Goal: Book appointment/travel/reservation

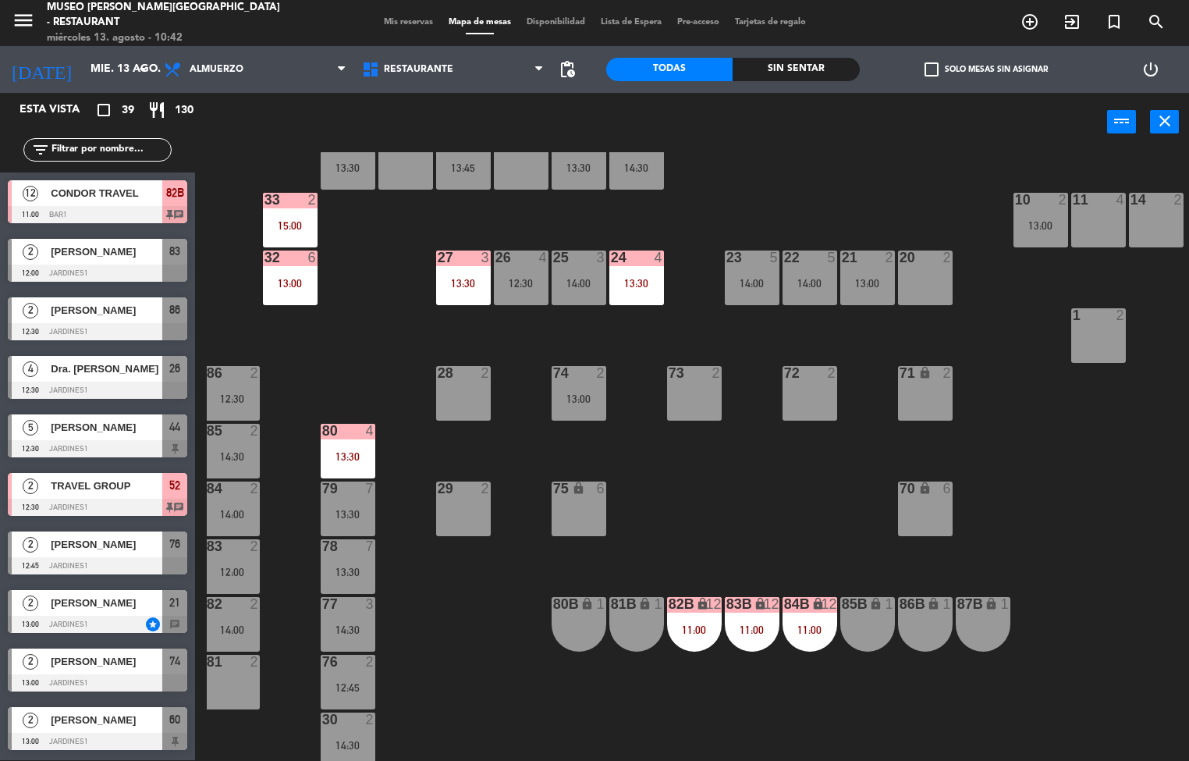
scroll to position [403, 5]
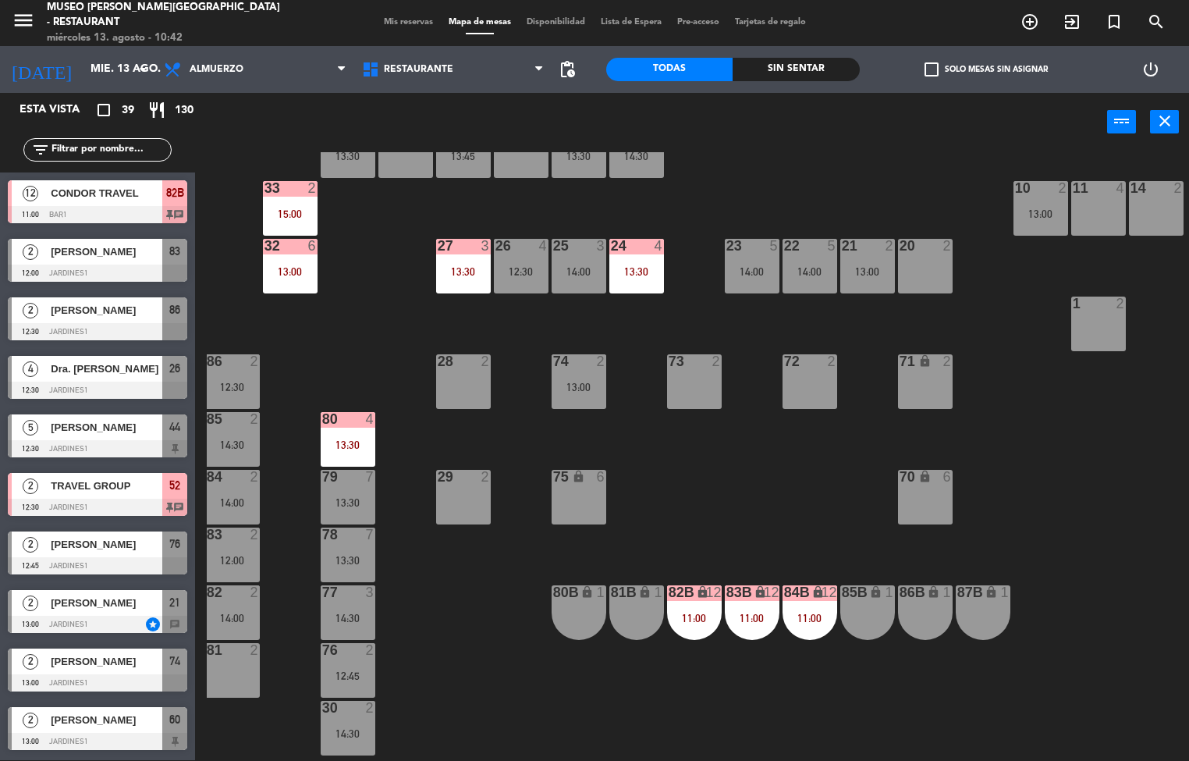
click at [342, 419] on div at bounding box center [348, 419] width 26 height 14
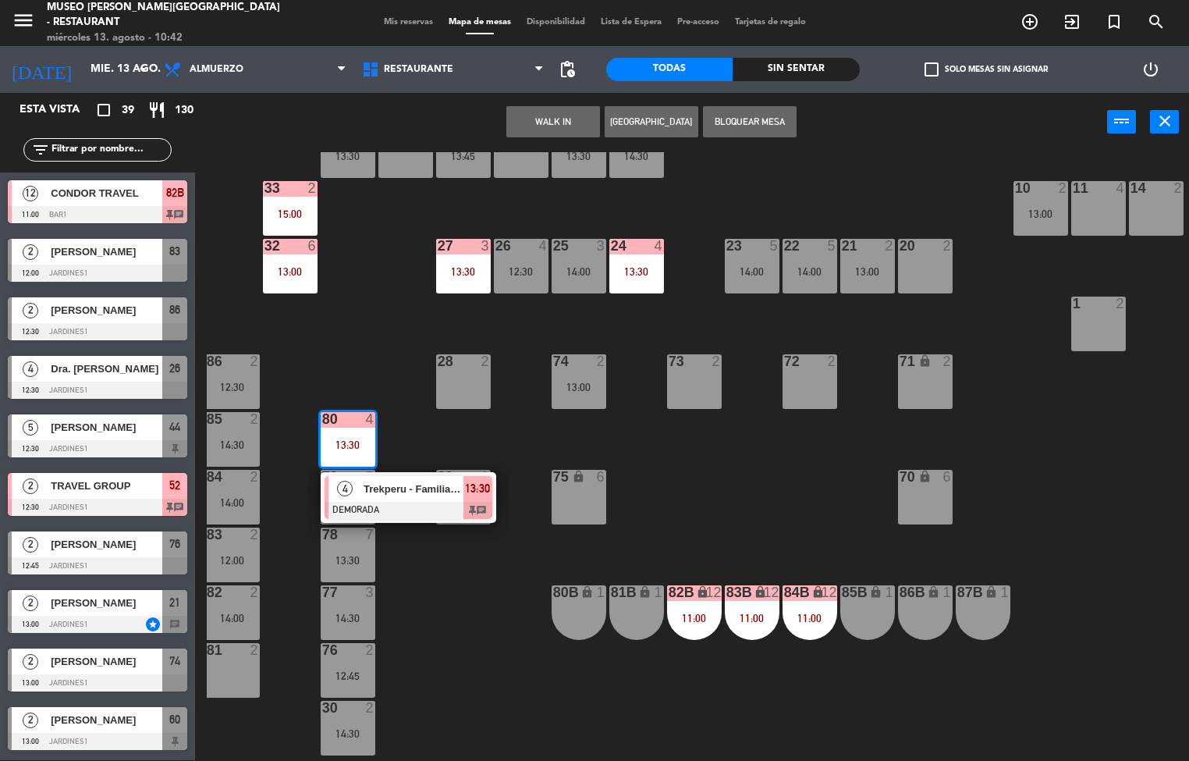
click at [394, 490] on span "Trekperu - Familia [PERSON_NAME]" at bounding box center [414, 489] width 100 height 16
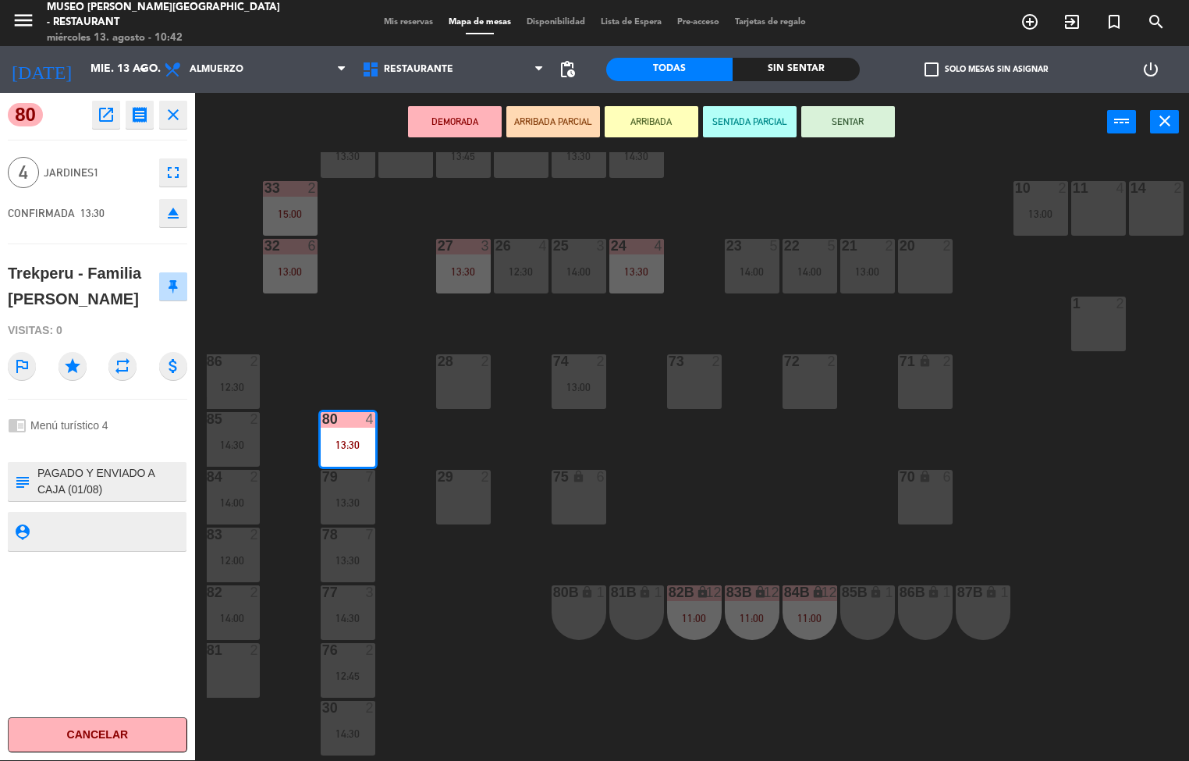
click at [714, 711] on div "44 5 12:30 49 2 54 5 64 2 13:30 48 6 14:30 53 6 14:30 63 2 13:00 43 2 14:45 62 …" at bounding box center [698, 456] width 982 height 608
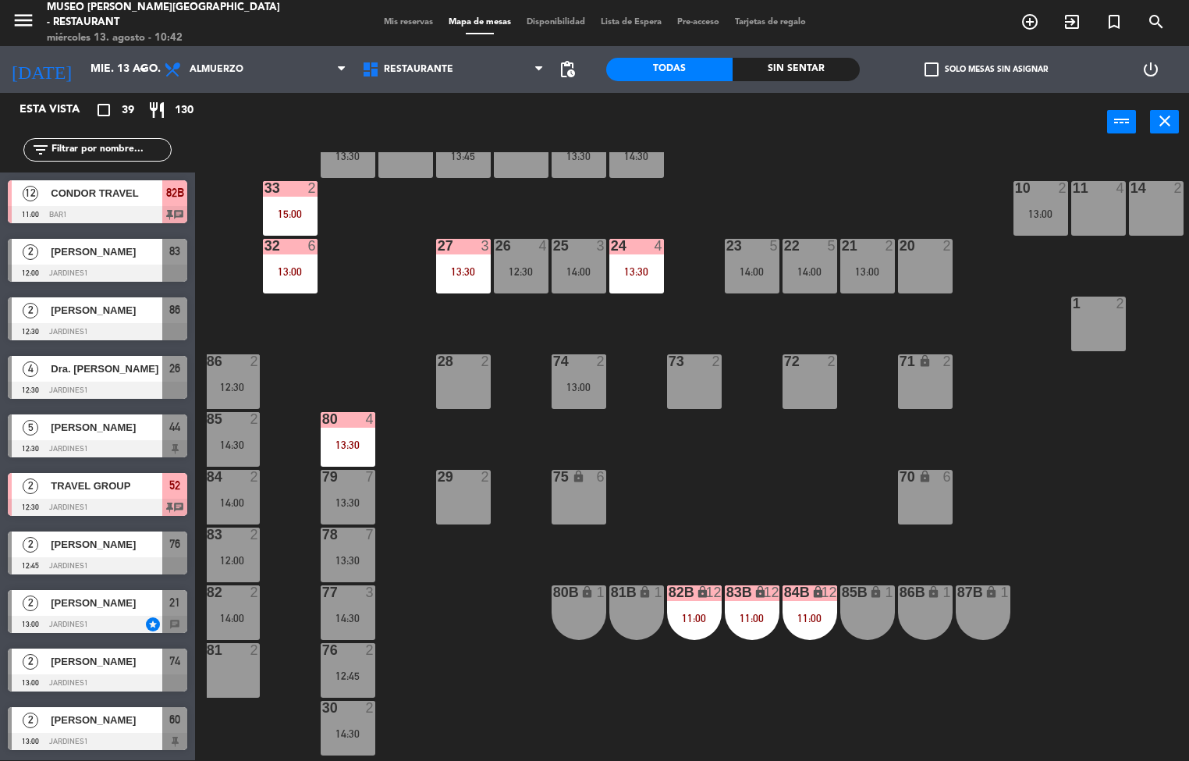
scroll to position [1, 0]
click at [283, 201] on div "33 2 15:00" at bounding box center [290, 208] width 55 height 55
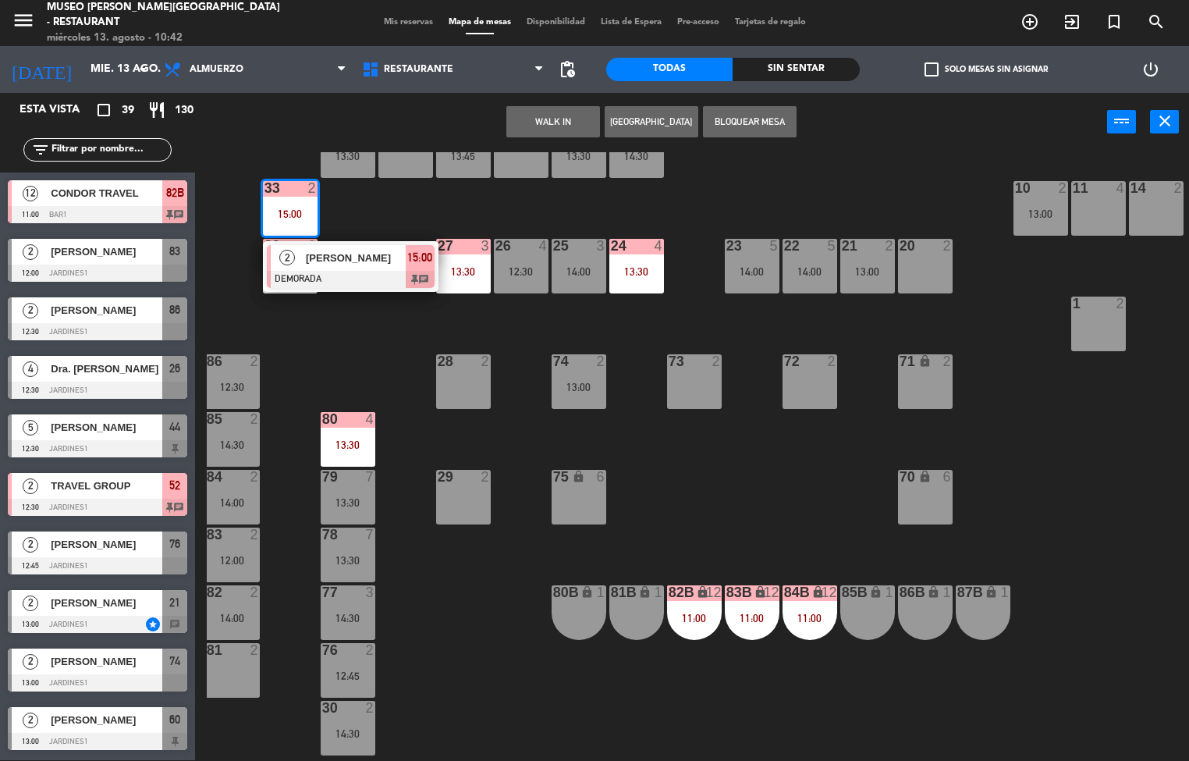
click at [351, 275] on div at bounding box center [351, 279] width 168 height 17
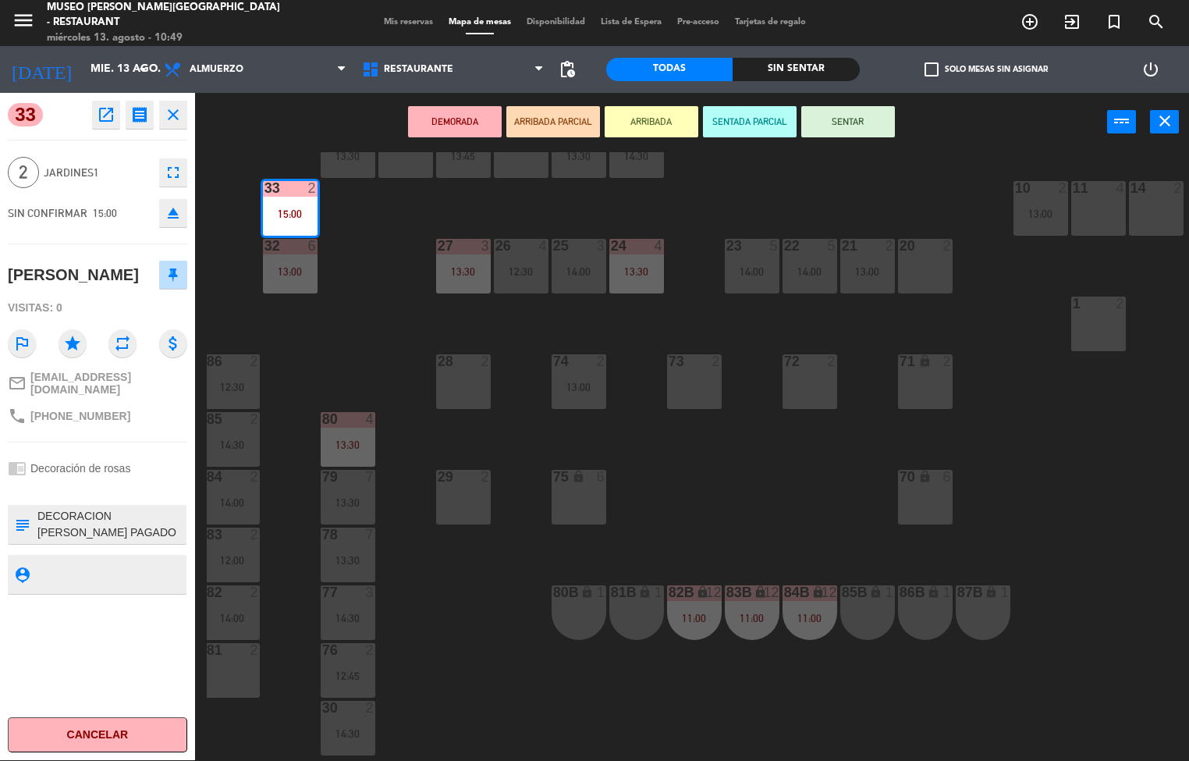
click at [815, 464] on div "44 5 12:30 49 2 54 5 64 2 13:30 48 6 14:30 53 6 14:30 63 2 13:00 43 2 14:45 62 …" at bounding box center [698, 456] width 982 height 608
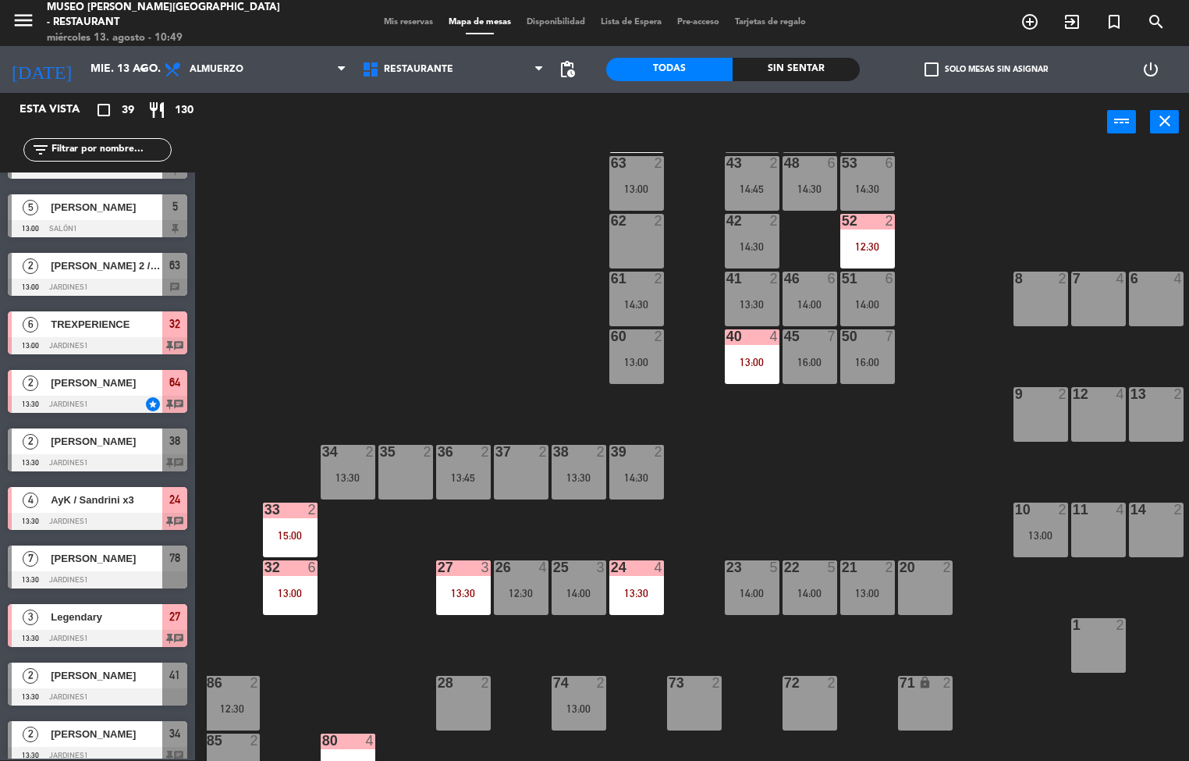
scroll to position [80, 5]
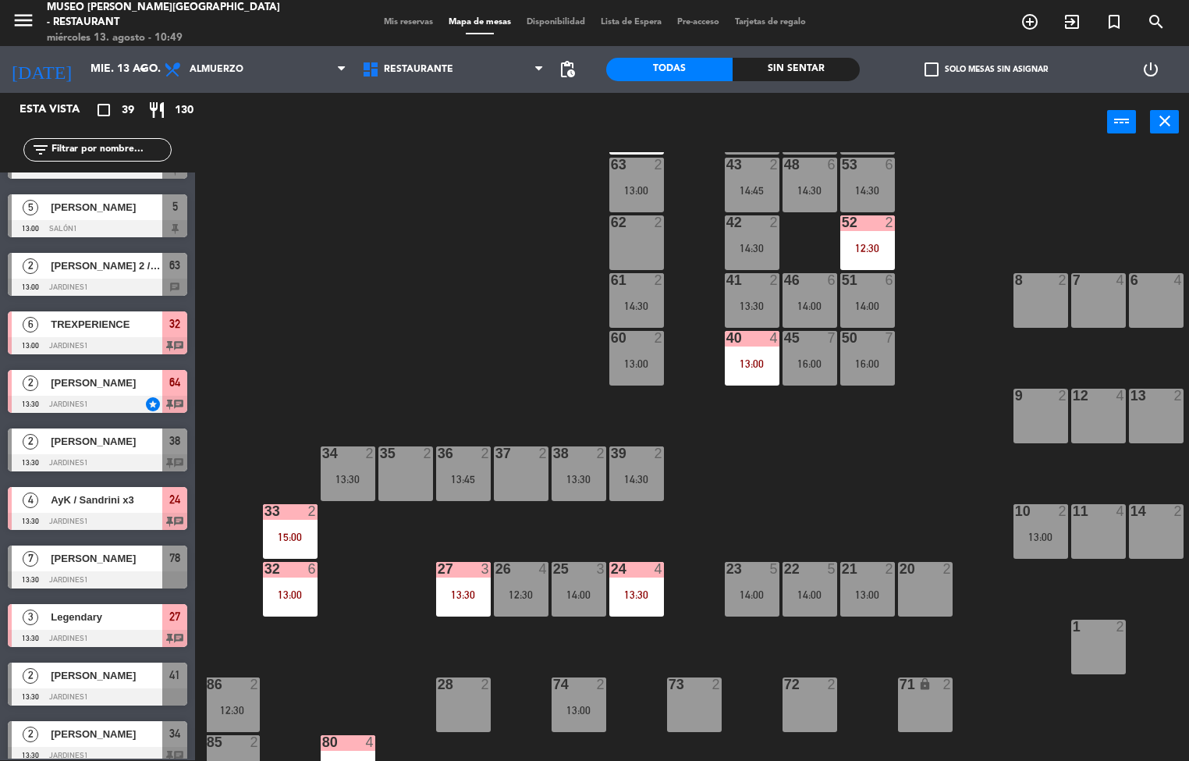
click at [737, 365] on div "13:00" at bounding box center [752, 363] width 55 height 11
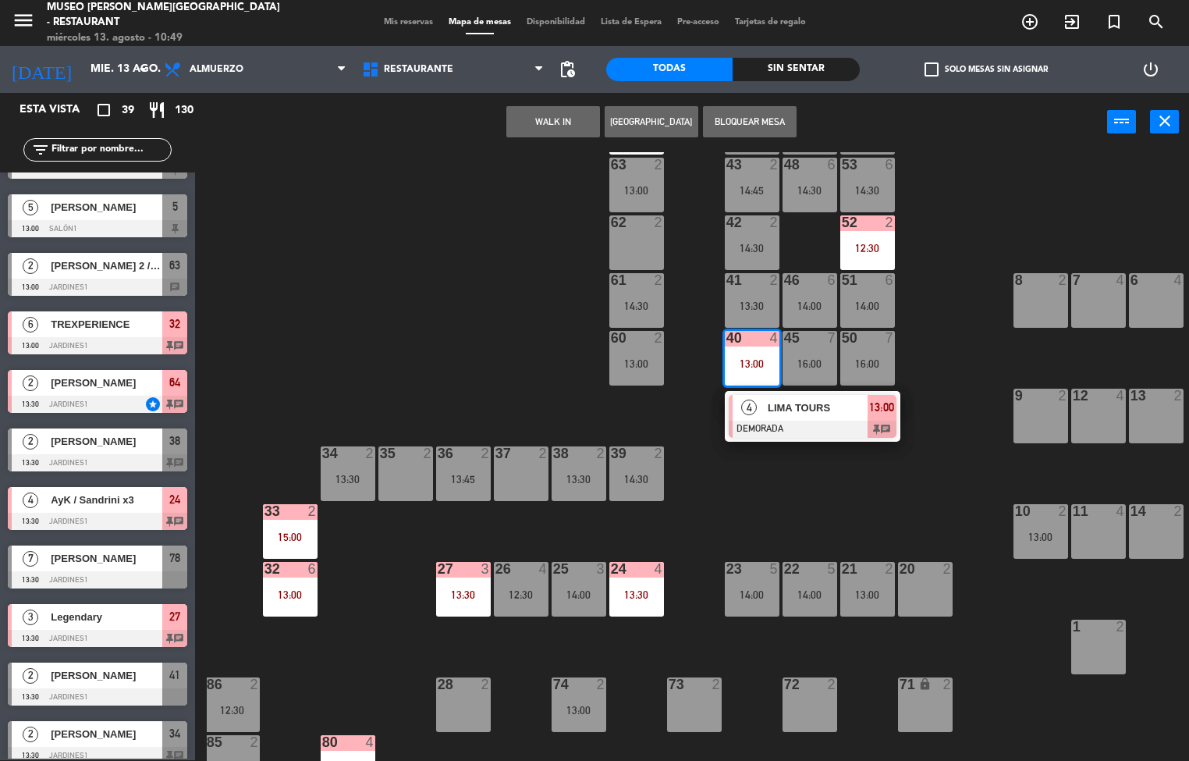
click at [815, 410] on span "LIMA TOURS" at bounding box center [818, 407] width 100 height 16
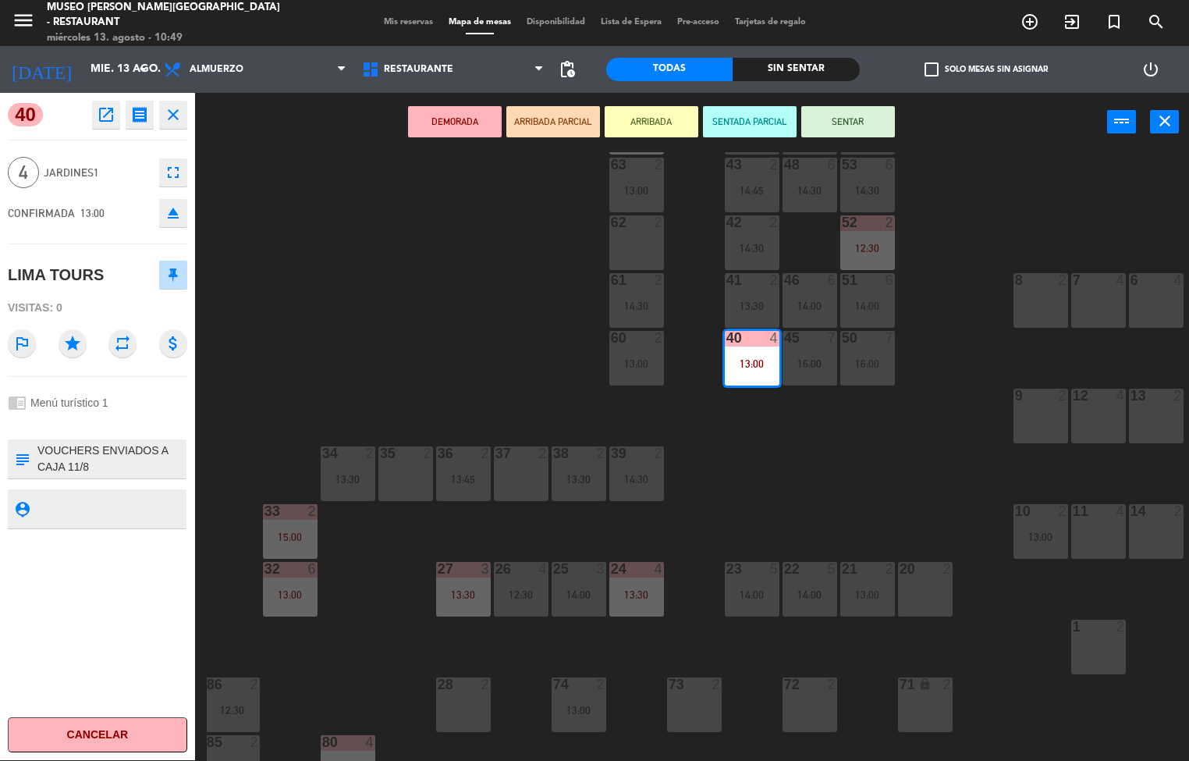
click at [888, 483] on div "44 5 12:30 49 2 54 5 64 2 13:30 48 6 14:30 53 6 14:30 63 2 13:00 43 2 14:45 62 …" at bounding box center [698, 456] width 982 height 608
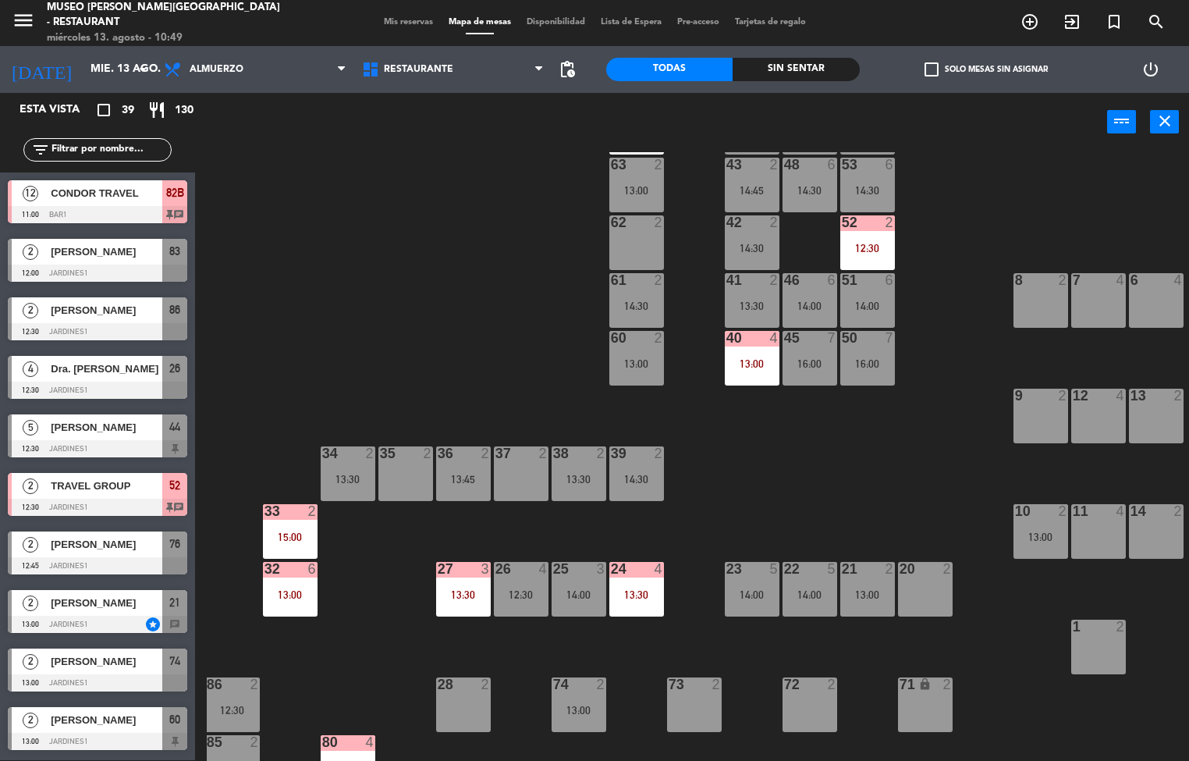
scroll to position [1, 0]
click at [874, 251] on div "12:30" at bounding box center [867, 248] width 55 height 11
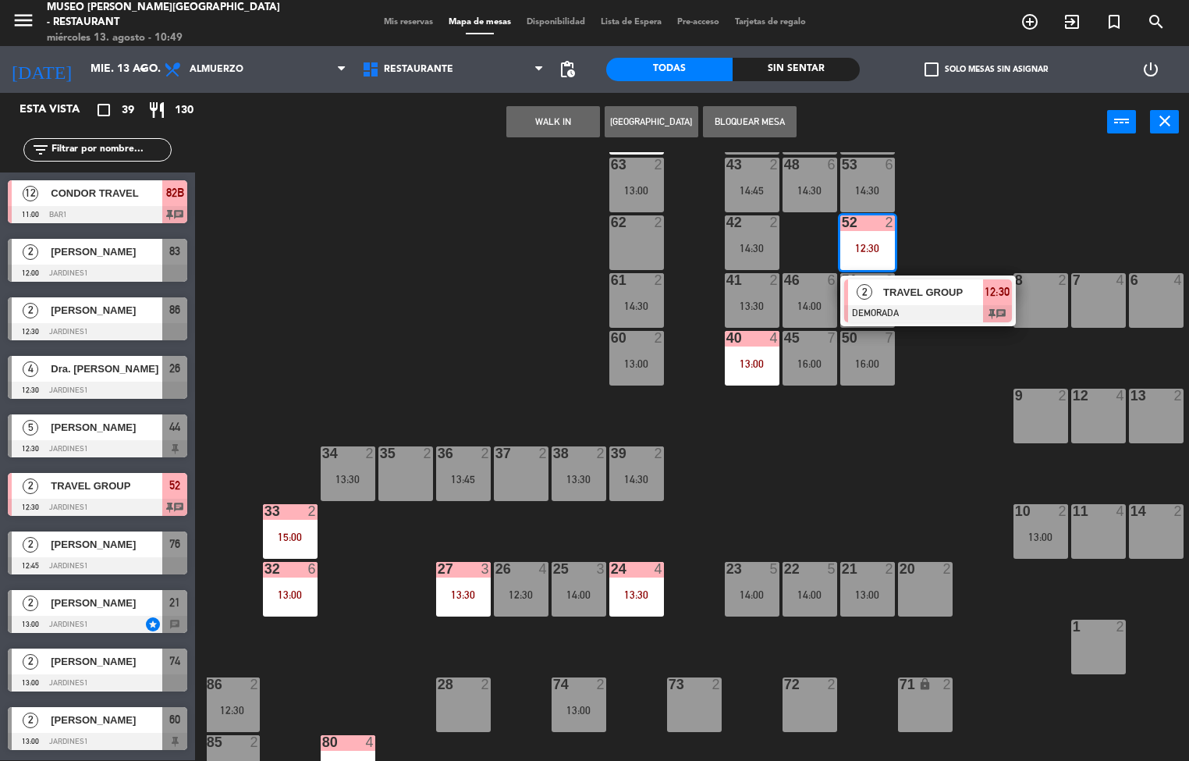
click at [931, 307] on div at bounding box center [928, 313] width 168 height 17
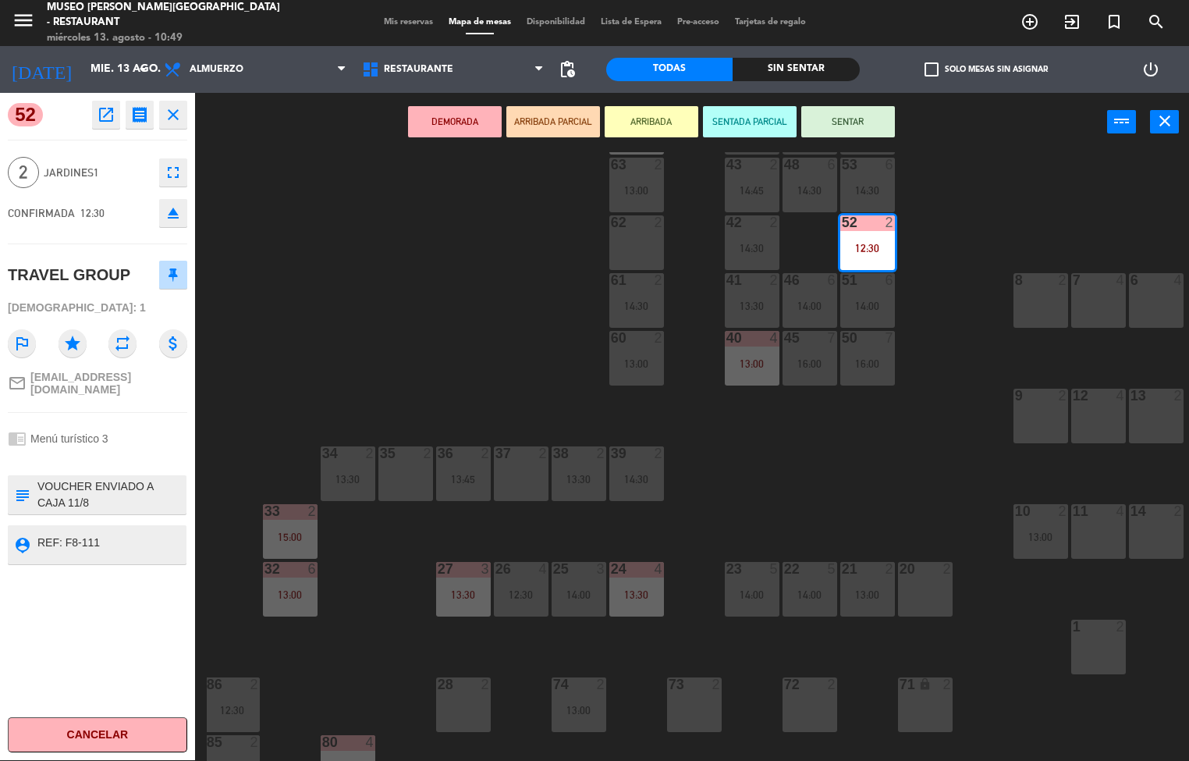
click at [108, 113] on icon "open_in_new" at bounding box center [106, 114] width 19 height 19
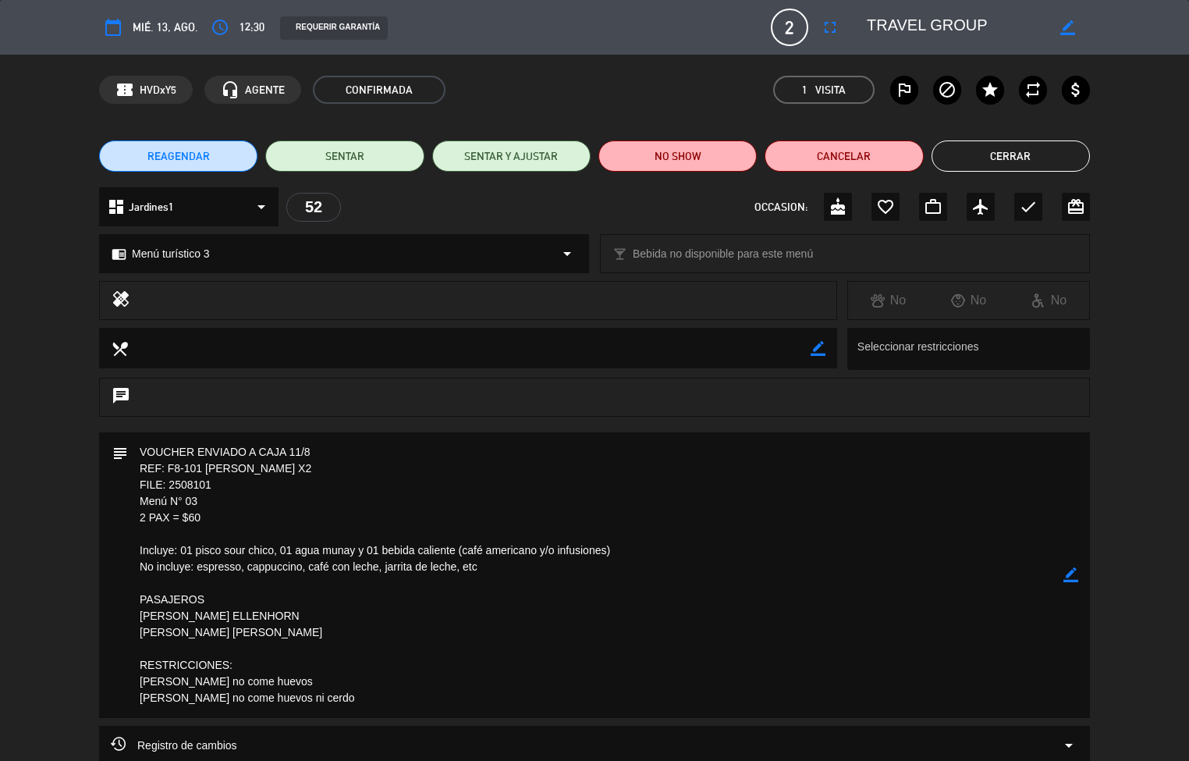
click at [1013, 155] on button "Cerrar" at bounding box center [1010, 155] width 158 height 31
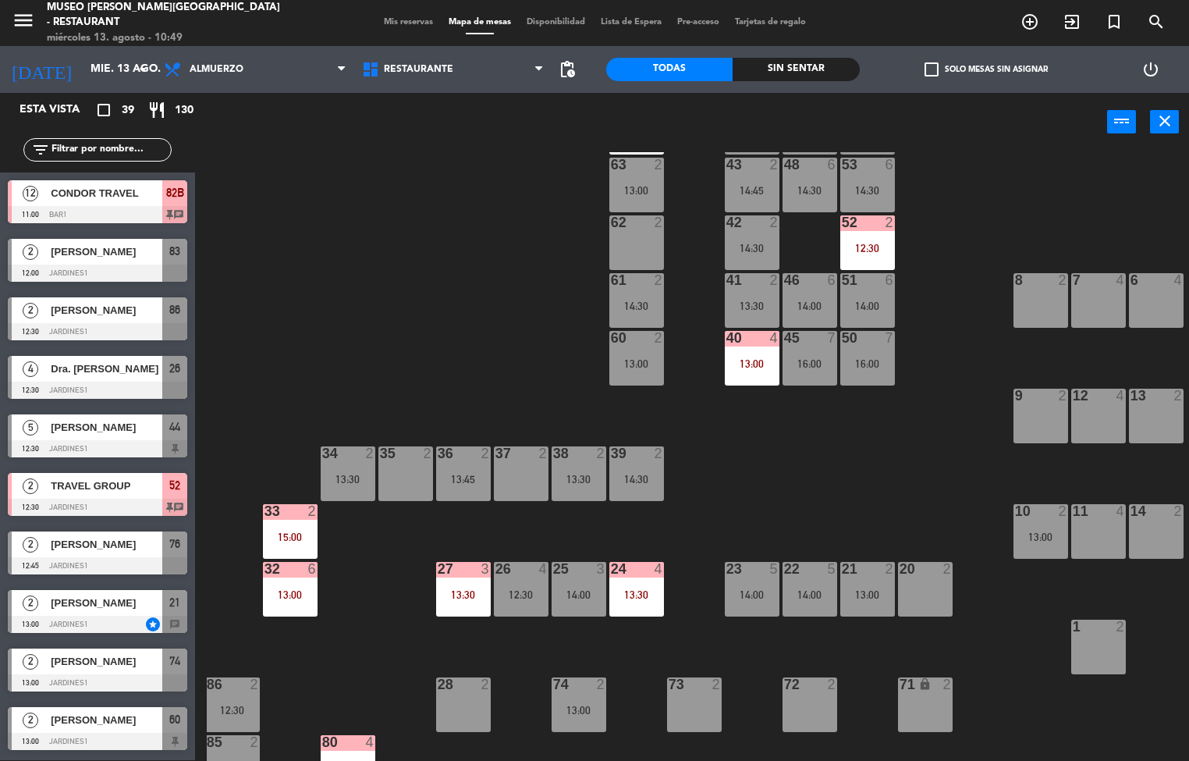
click at [751, 363] on div "13:00" at bounding box center [752, 363] width 55 height 11
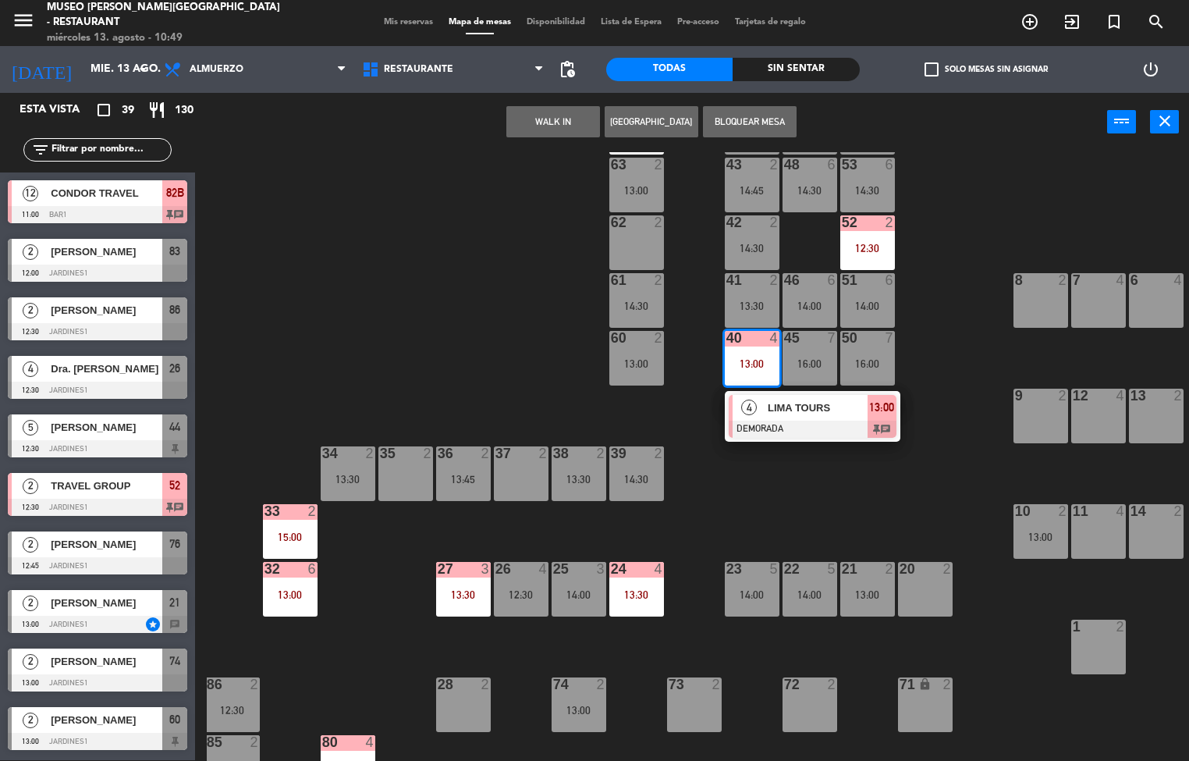
click at [813, 405] on span "LIMA TOURS" at bounding box center [818, 407] width 100 height 16
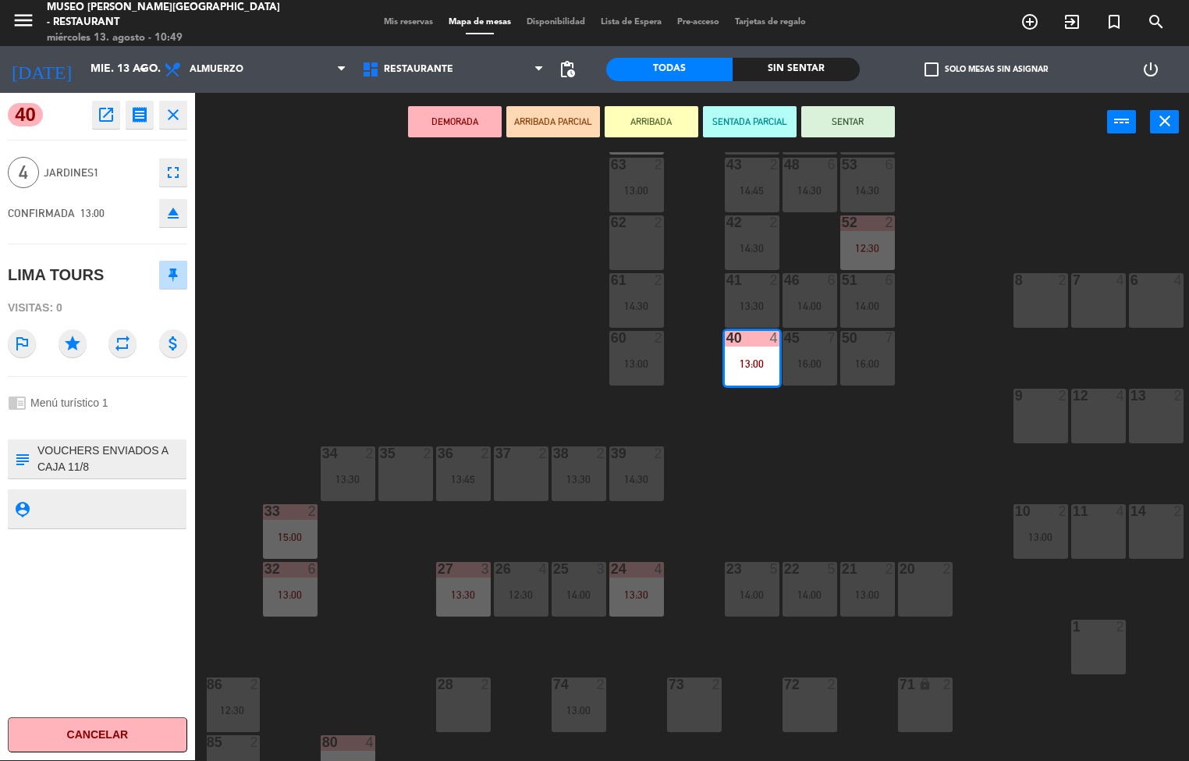
click at [112, 115] on icon "open_in_new" at bounding box center [106, 114] width 19 height 19
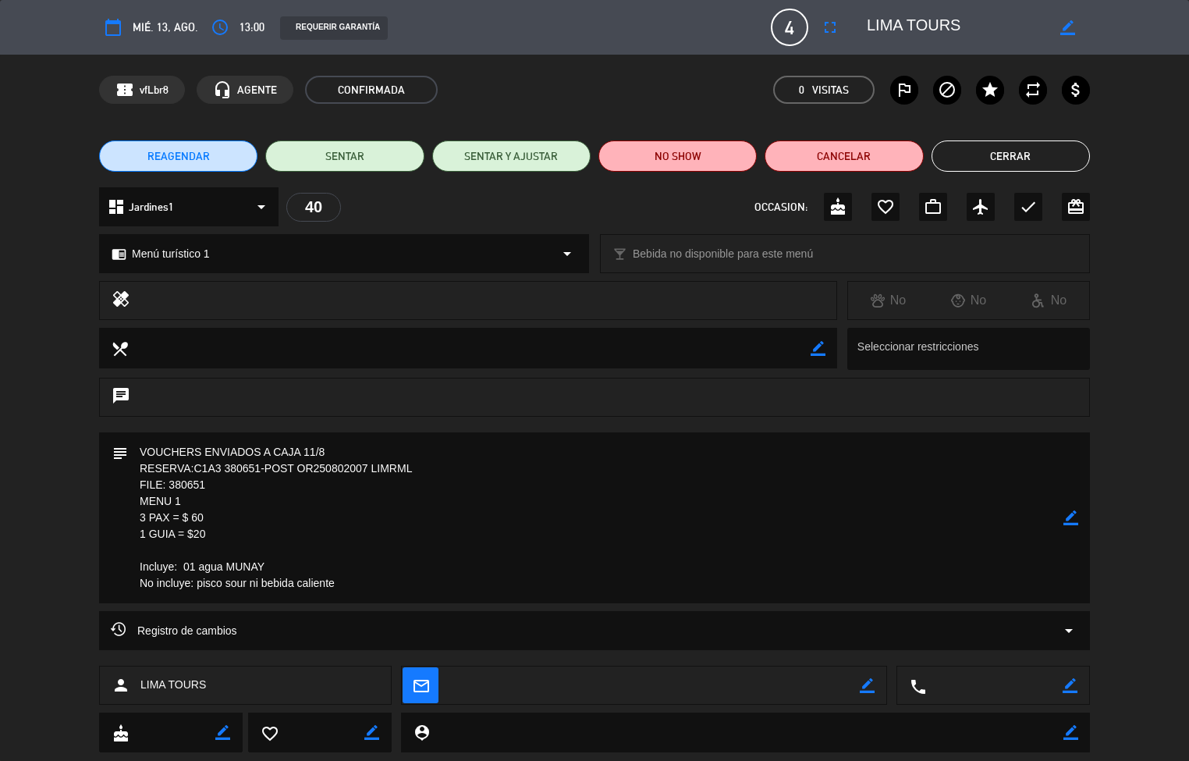
click at [1019, 171] on button "Cerrar" at bounding box center [1010, 155] width 158 height 31
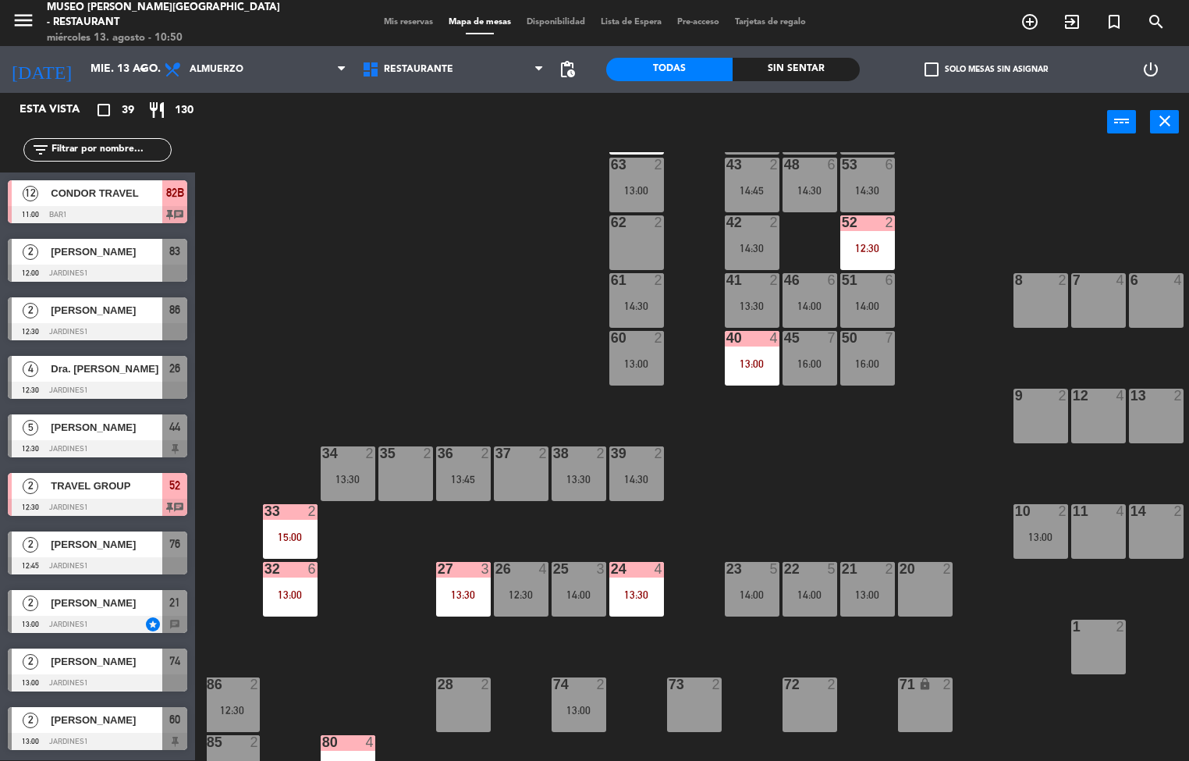
scroll to position [0, 5]
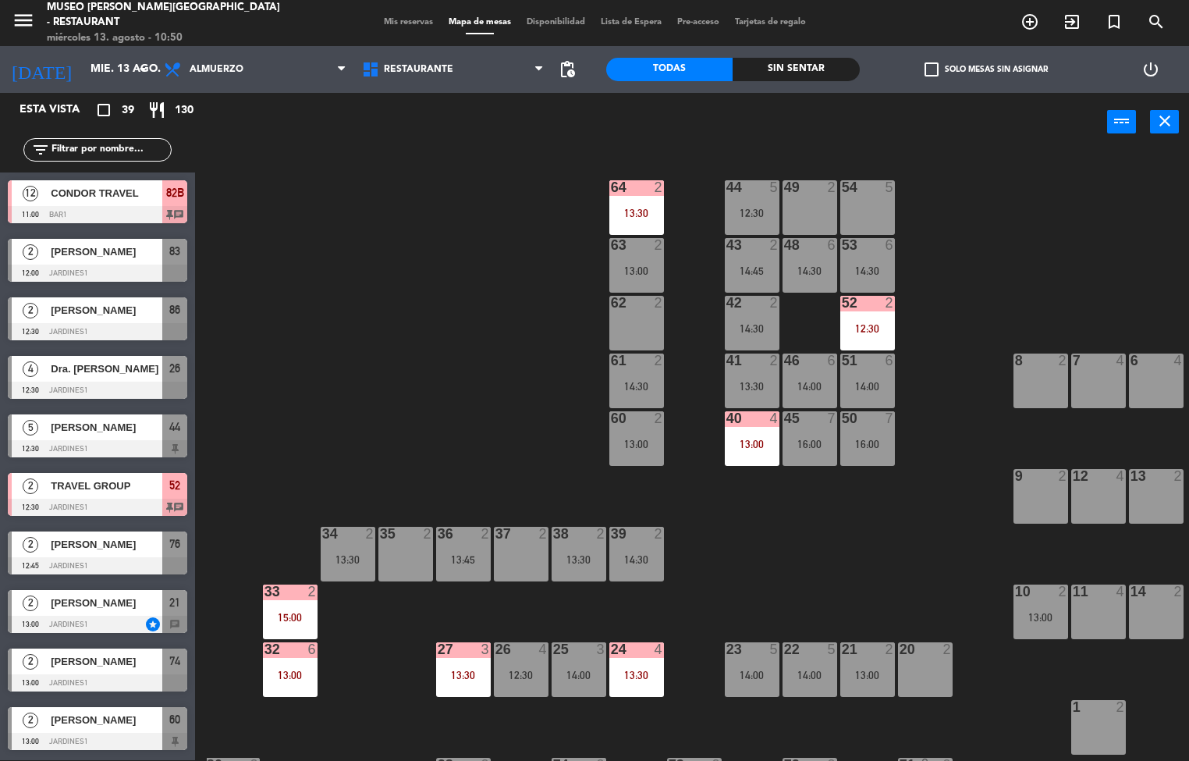
click at [810, 204] on div "49 2" at bounding box center [809, 207] width 55 height 55
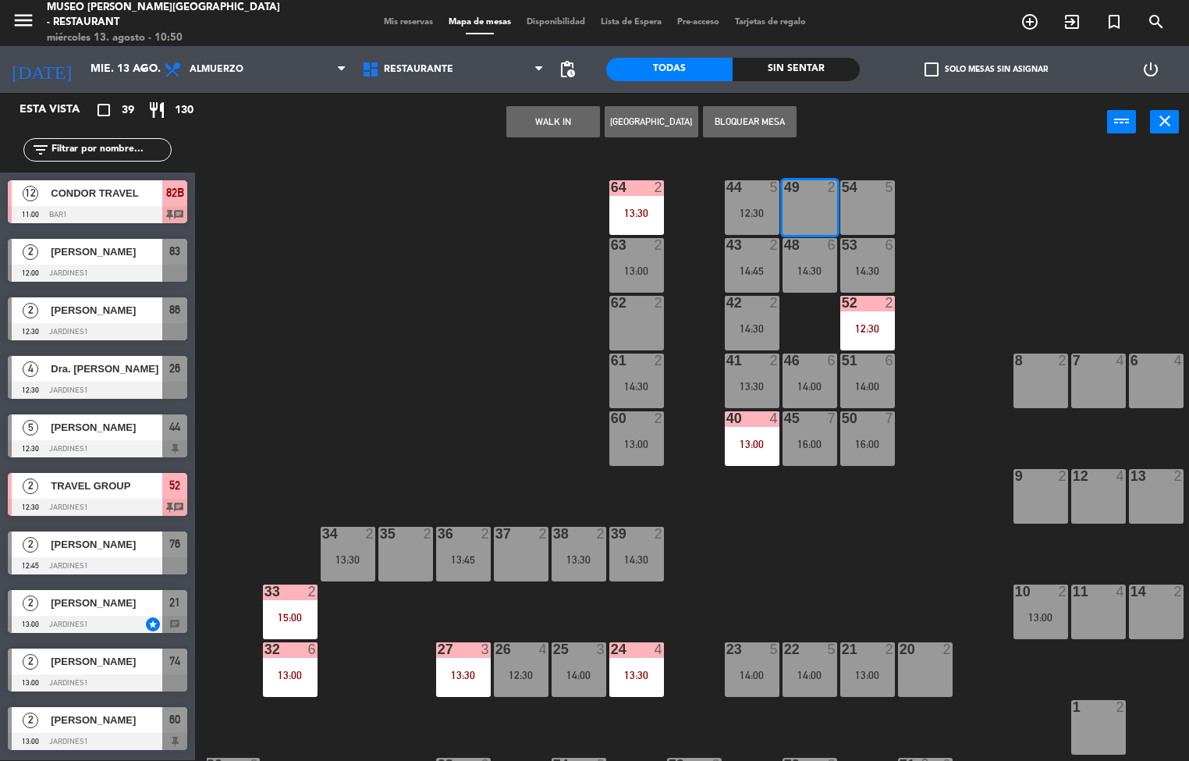
click at [641, 209] on div "13:30" at bounding box center [636, 212] width 55 height 11
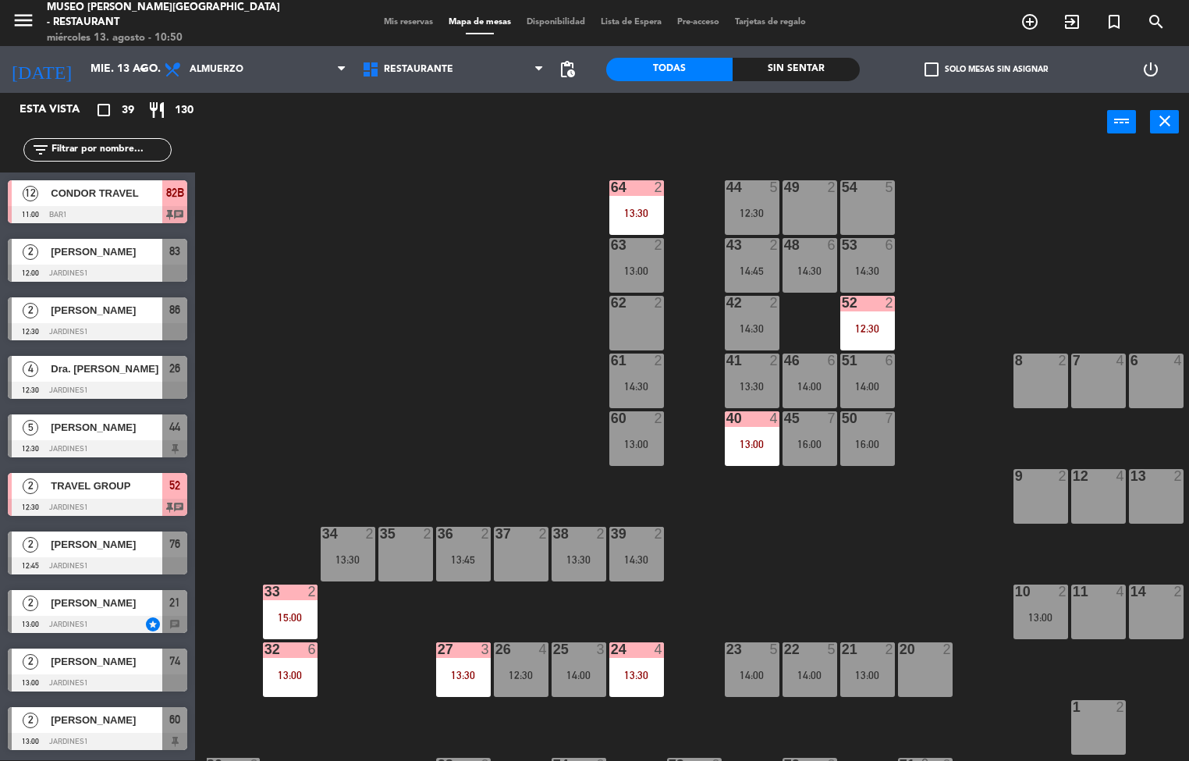
click at [1019, 218] on div "44 5 12:30 49 2 54 5 64 2 13:30 48 6 14:30 53 6 14:30 63 2 13:00 43 2 14:45 62 …" at bounding box center [698, 456] width 982 height 608
click at [751, 215] on div "12:30" at bounding box center [752, 212] width 55 height 11
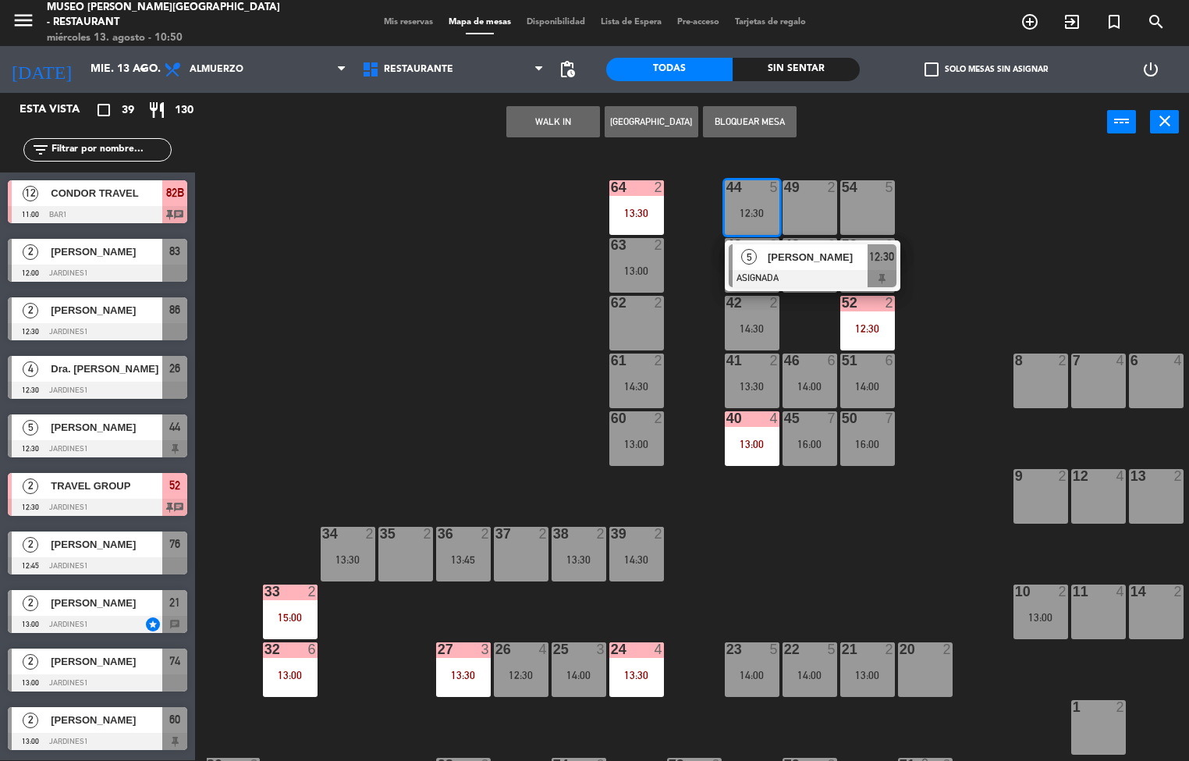
click at [833, 268] on div "[PERSON_NAME]" at bounding box center [816, 257] width 101 height 26
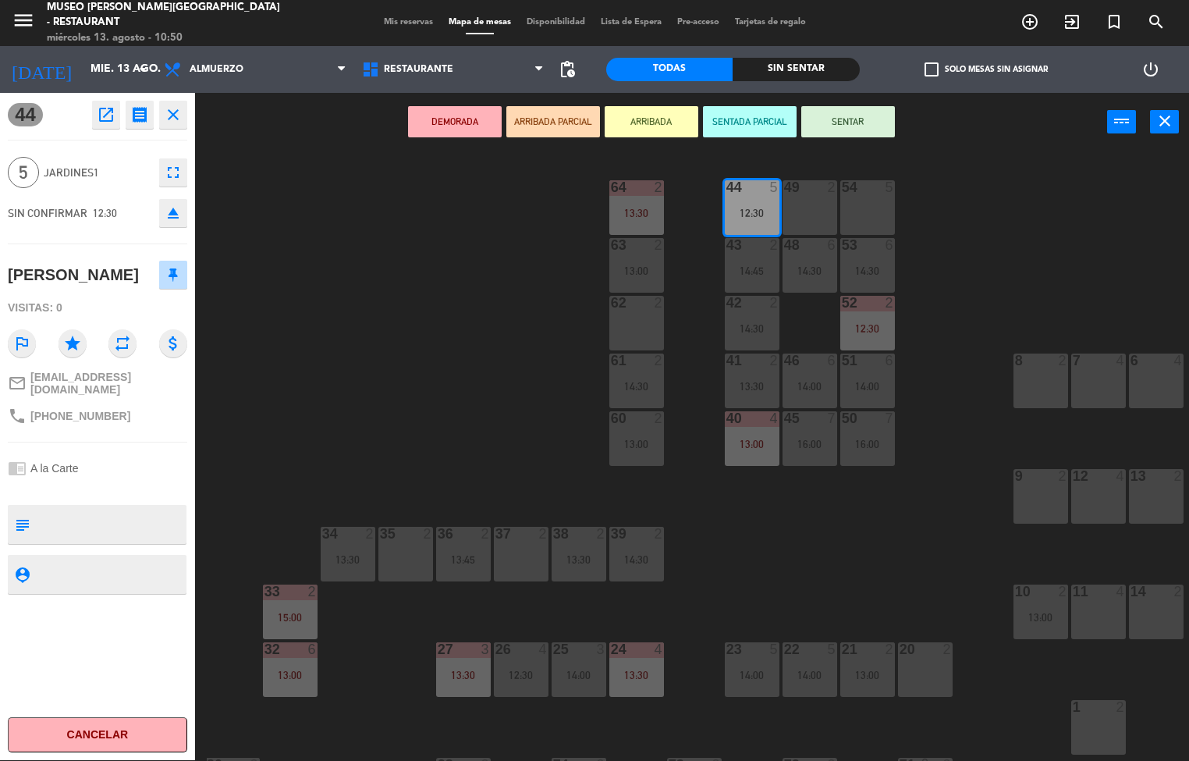
click at [1079, 261] on div "44 5 12:30 49 2 54 5 64 2 13:30 48 6 14:30 53 6 14:30 63 2 13:00 43 2 14:45 62 …" at bounding box center [698, 456] width 982 height 608
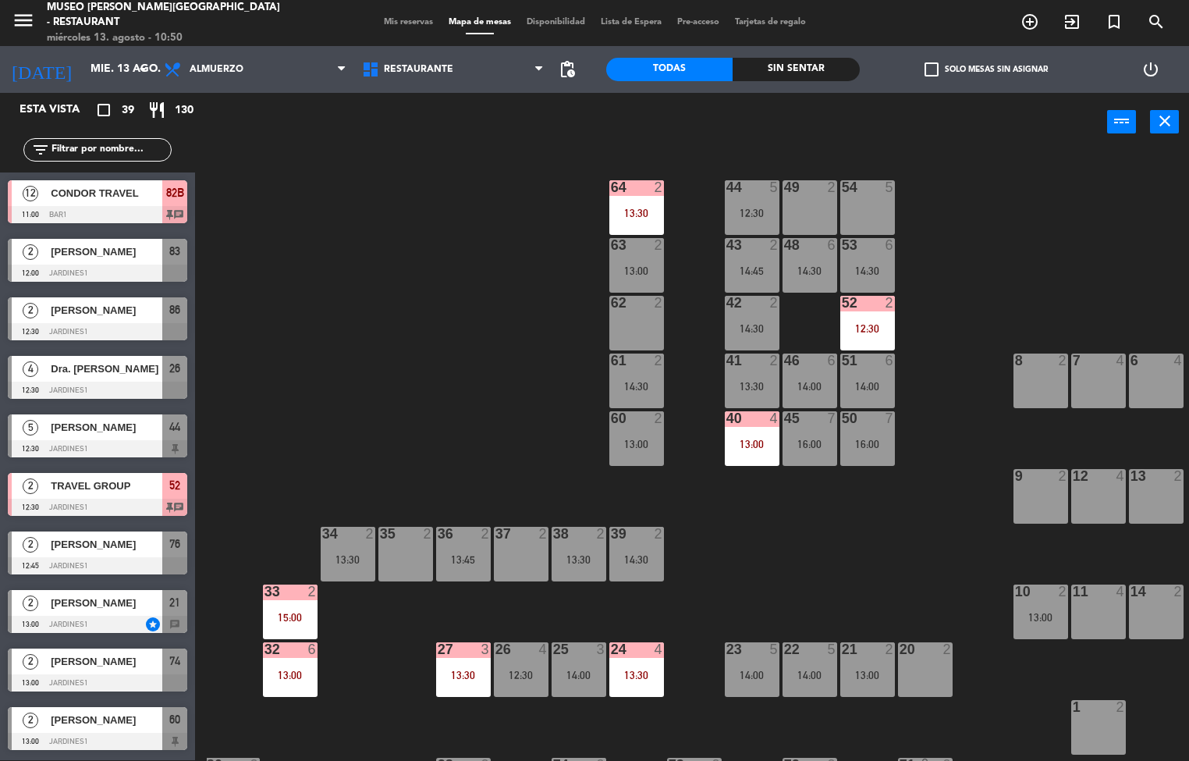
click at [633, 213] on div "13:30" at bounding box center [636, 212] width 55 height 11
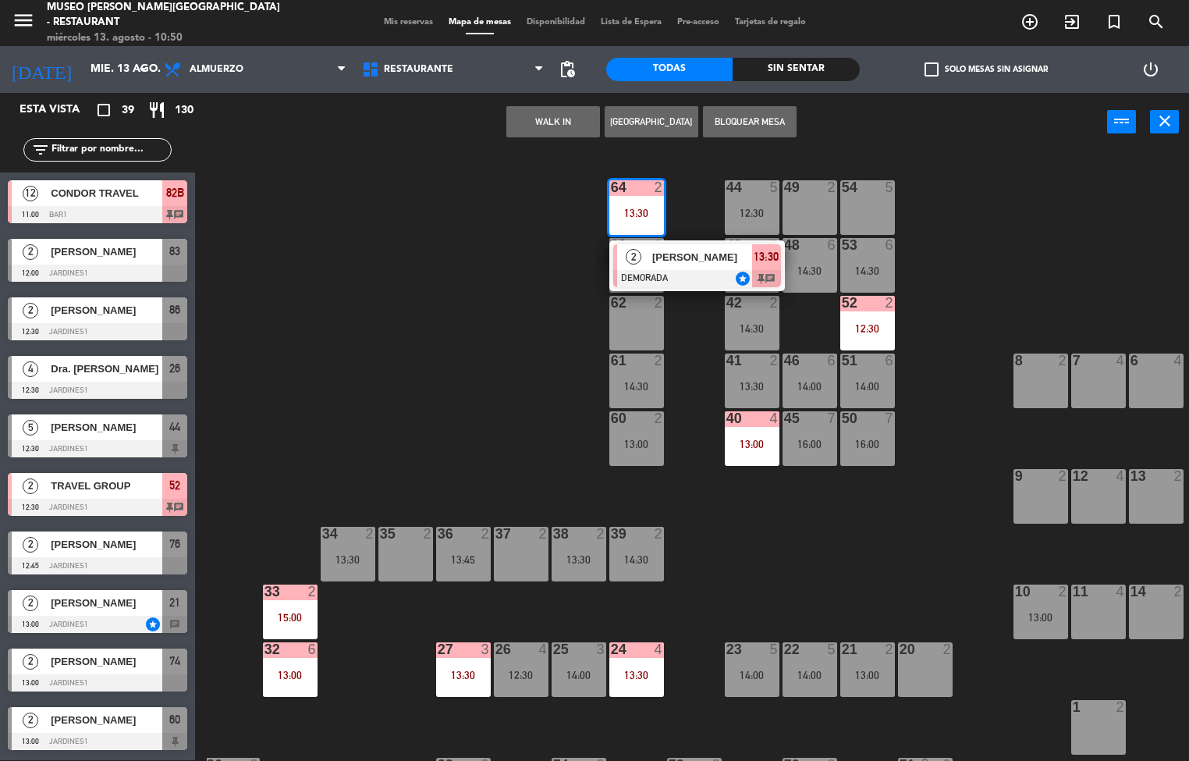
click at [711, 284] on div at bounding box center [697, 278] width 168 height 17
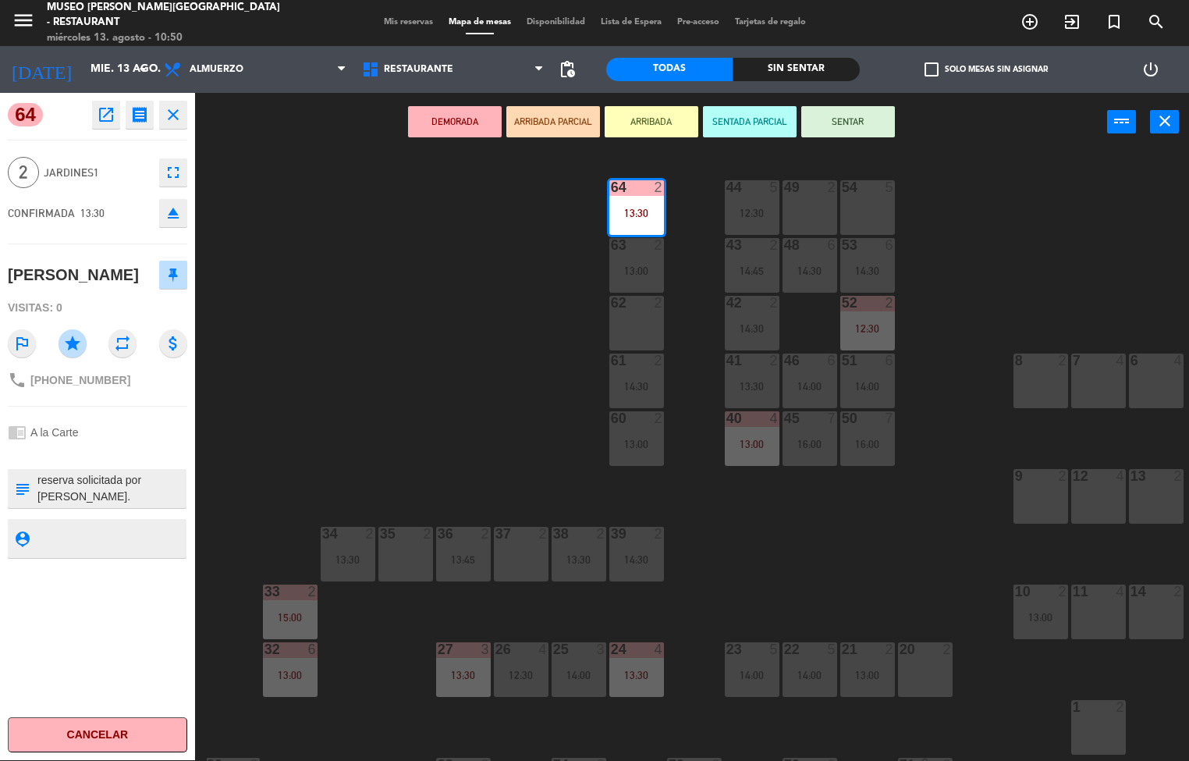
click at [1088, 246] on div "44 5 12:30 49 2 54 5 64 2 13:30 48 6 14:30 53 6 14:30 63 2 13:00 43 2 14:45 62 …" at bounding box center [698, 456] width 982 height 608
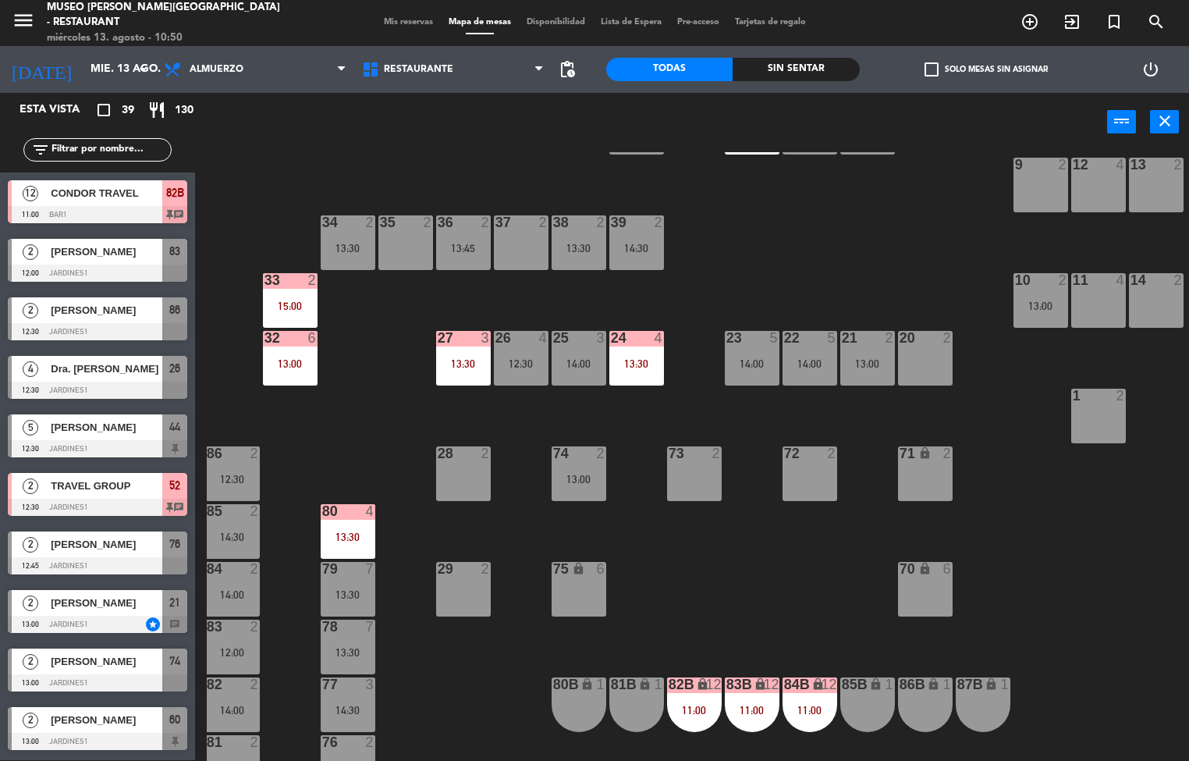
scroll to position [314, 5]
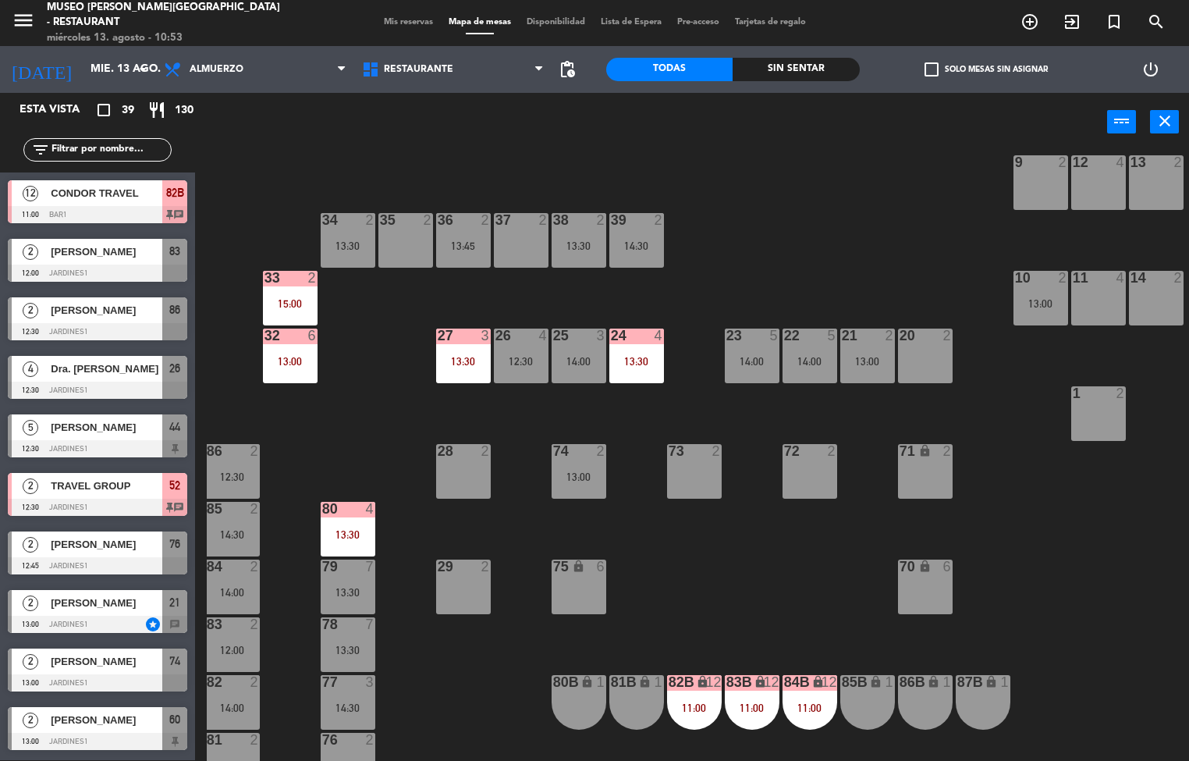
click at [1115, 520] on div "44 5 12:30 49 2 54 5 64 2 13:30 48 6 14:30 53 6 14:30 63 2 13:00 43 2 14:45 62 …" at bounding box center [698, 456] width 982 height 608
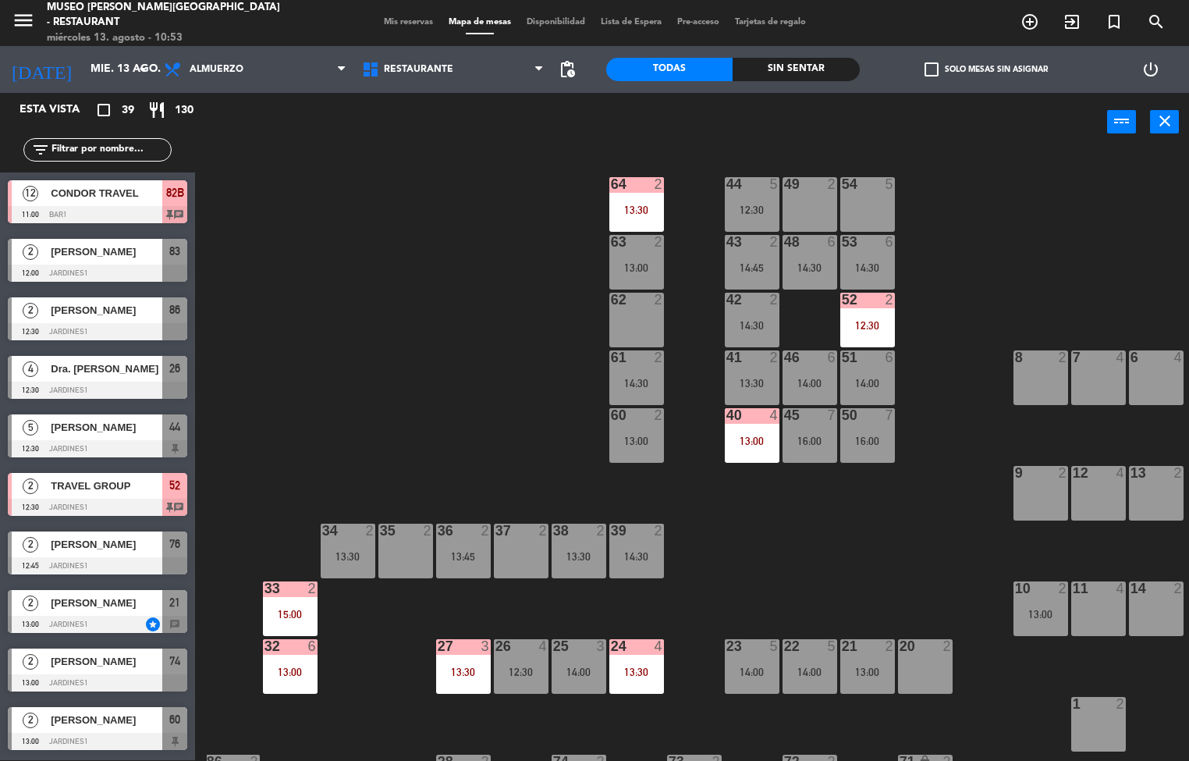
scroll to position [5, 5]
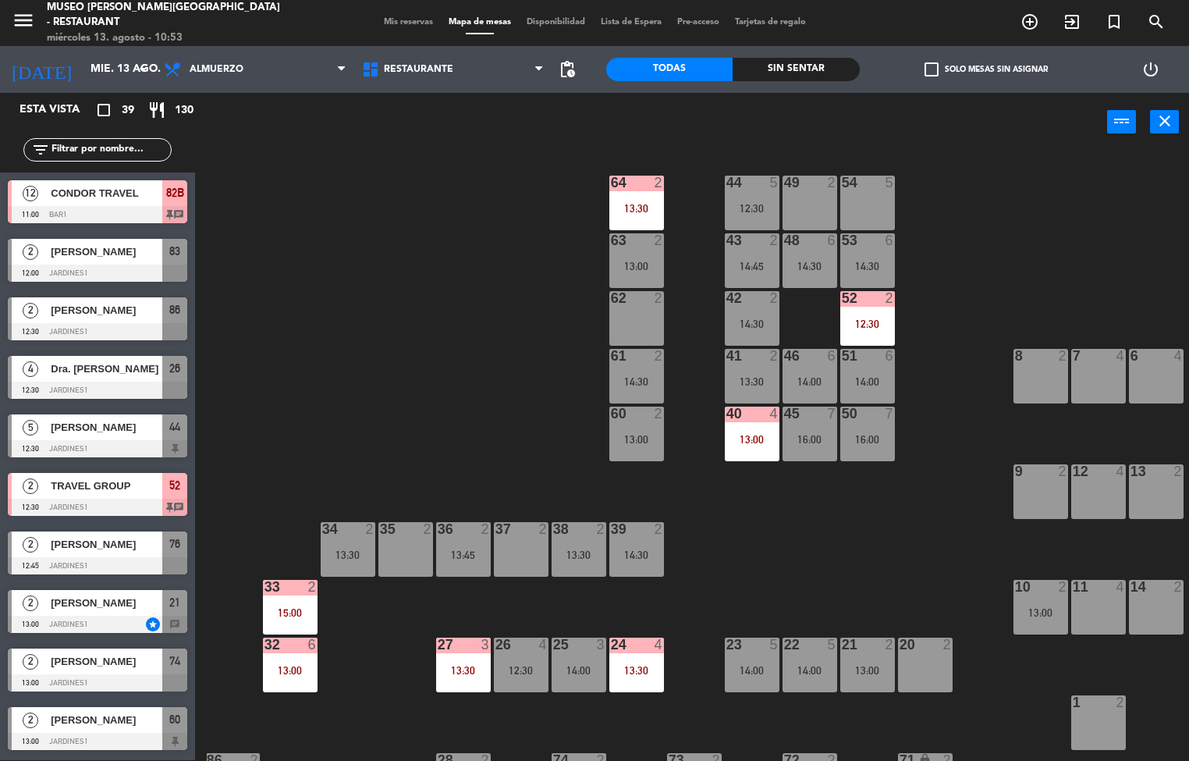
click at [860, 314] on div "52 2 12:30" at bounding box center [867, 318] width 55 height 55
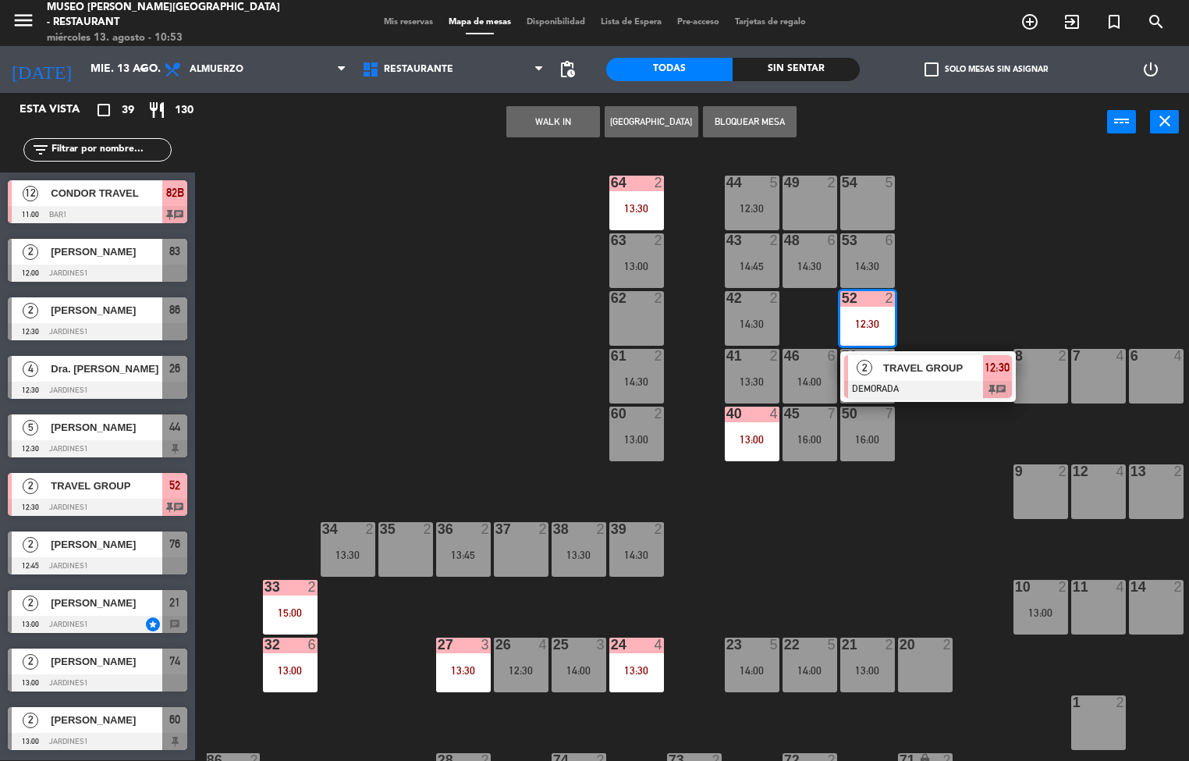
click at [930, 381] on div at bounding box center [928, 389] width 168 height 17
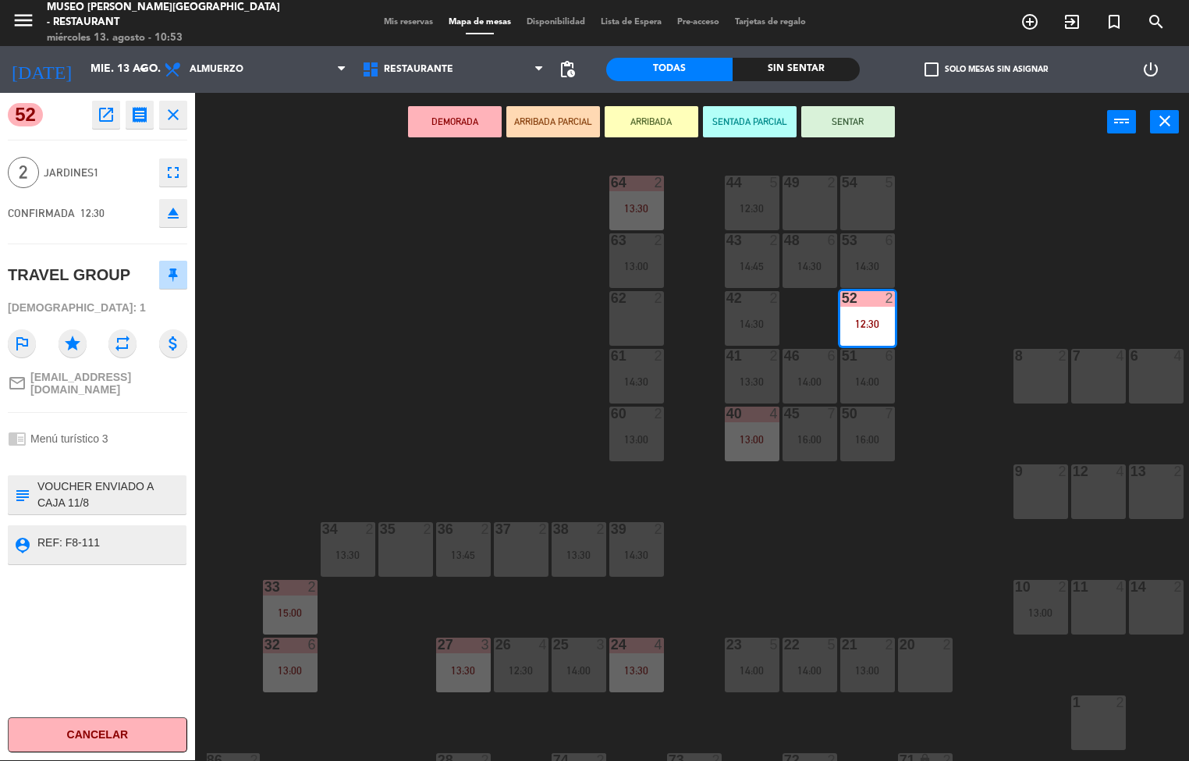
click at [105, 115] on icon "open_in_new" at bounding box center [106, 114] width 19 height 19
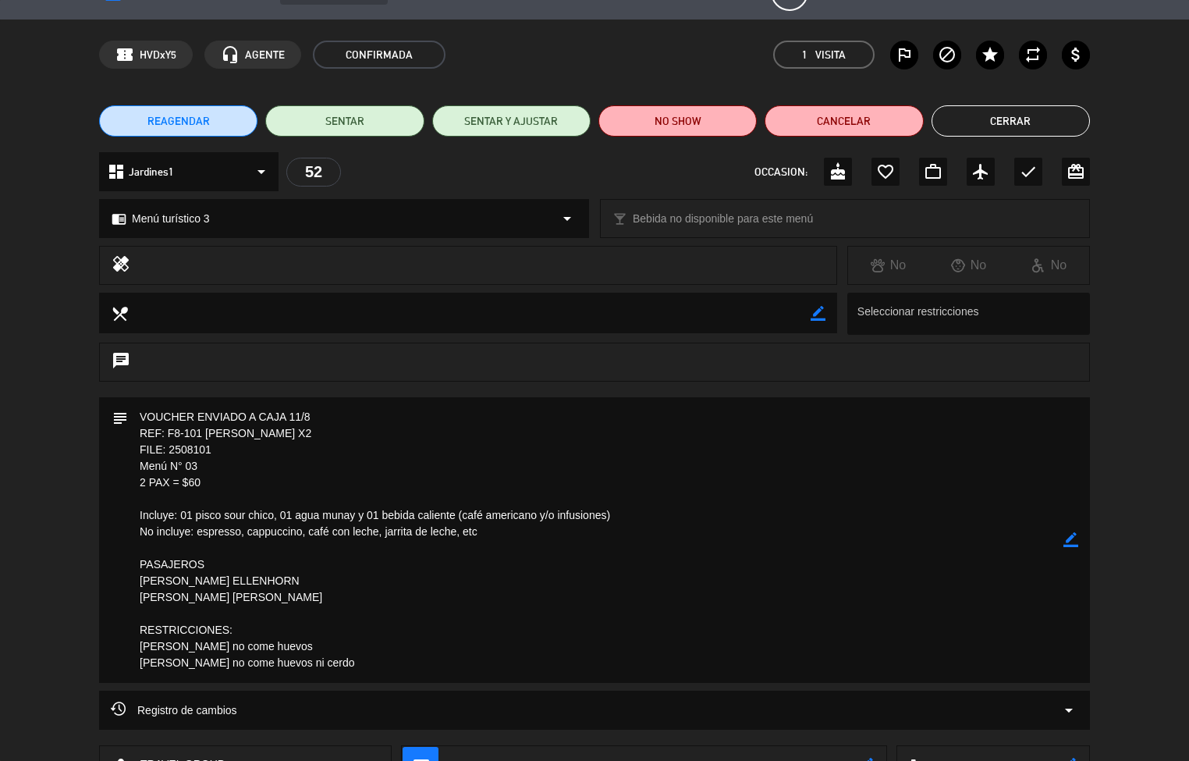
scroll to position [0, 0]
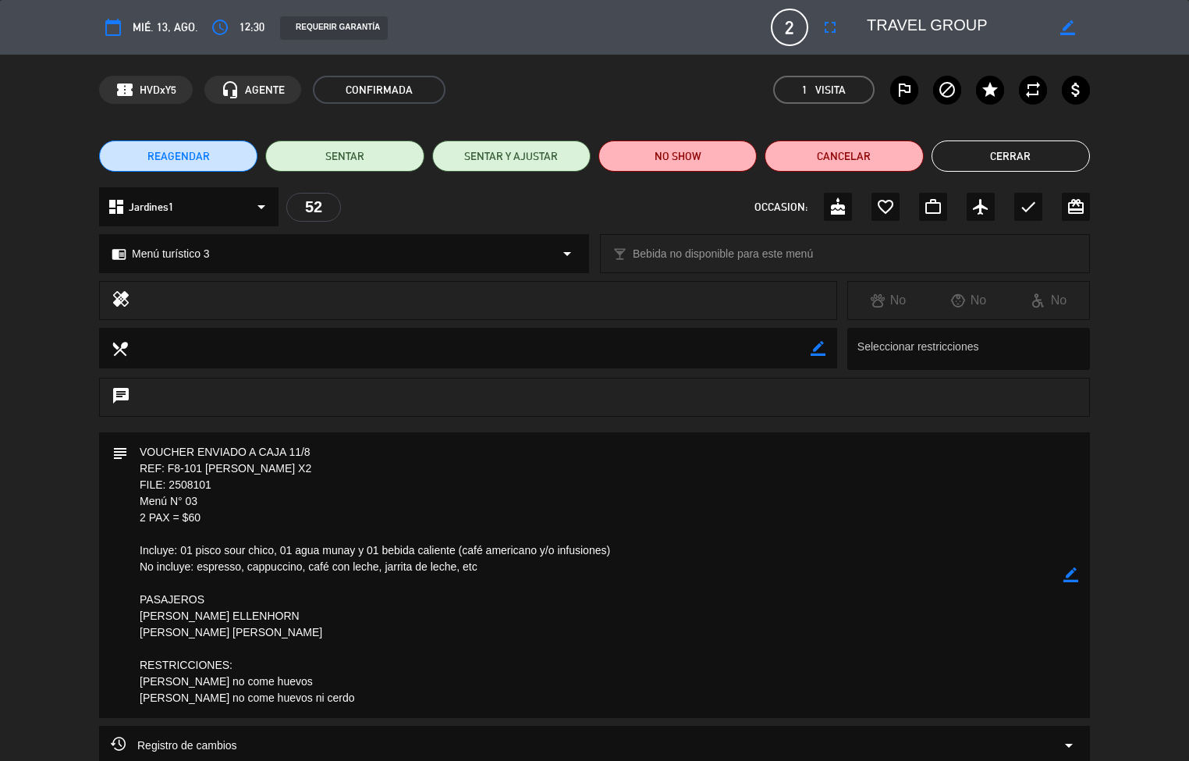
click at [1012, 155] on button "Cerrar" at bounding box center [1010, 155] width 158 height 31
